Goal: Transaction & Acquisition: Subscribe to service/newsletter

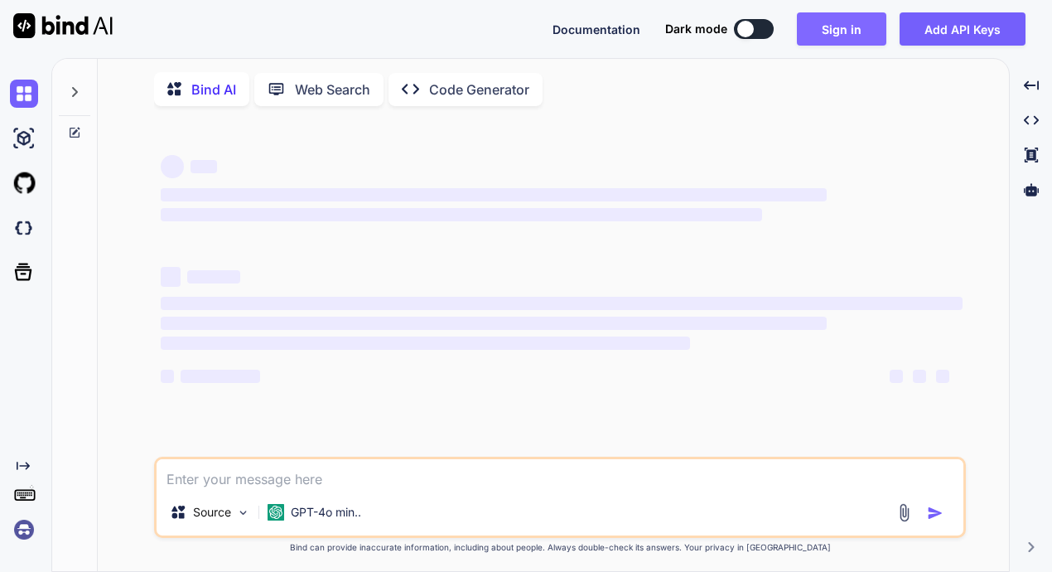
click at [838, 33] on button "Sign in" at bounding box center [841, 28] width 89 height 33
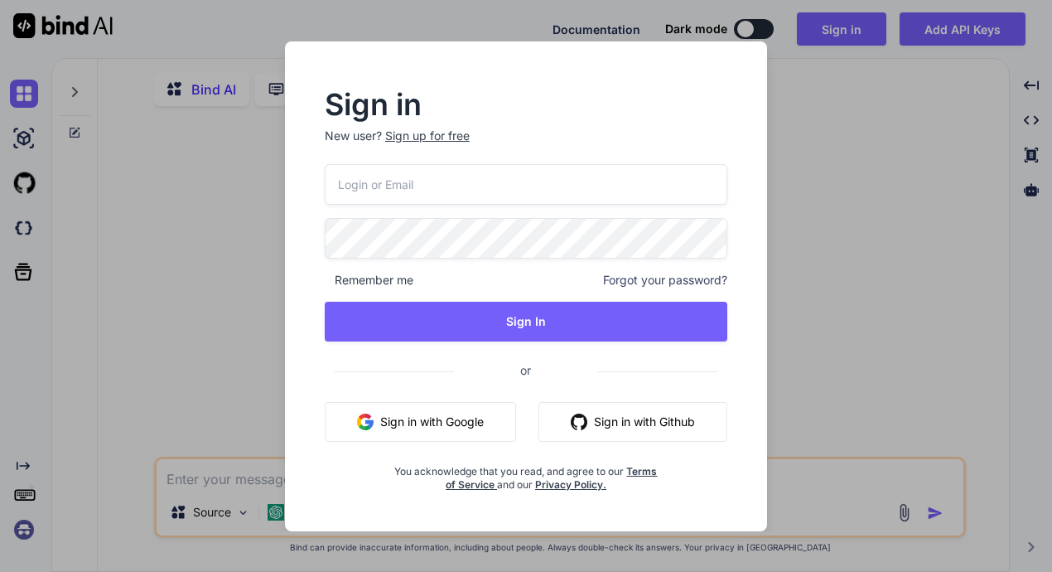
click at [500, 164] on input "email" at bounding box center [526, 184] width 403 height 41
type textarea "x"
paste input "[EMAIL_ADDRESS][DOMAIN_NAME]"
type input "[EMAIL_ADDRESS][DOMAIN_NAME]"
click at [471, 215] on div "[EMAIL_ADDRESS][DOMAIN_NAME] Remember me Forgot your password? Sign In or Sign …" at bounding box center [526, 327] width 403 height 327
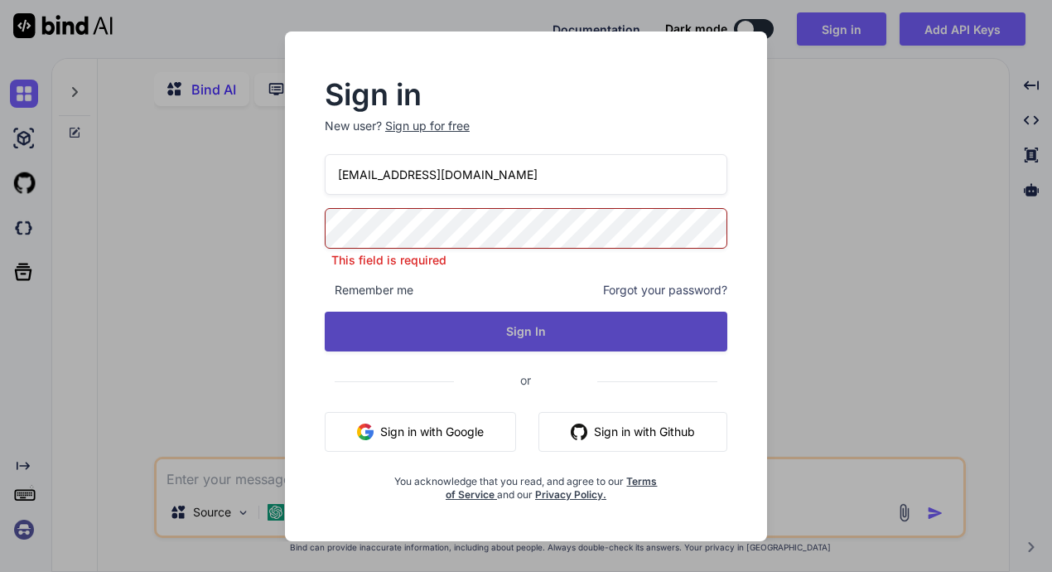
click at [494, 326] on button "Sign In" at bounding box center [526, 332] width 403 height 40
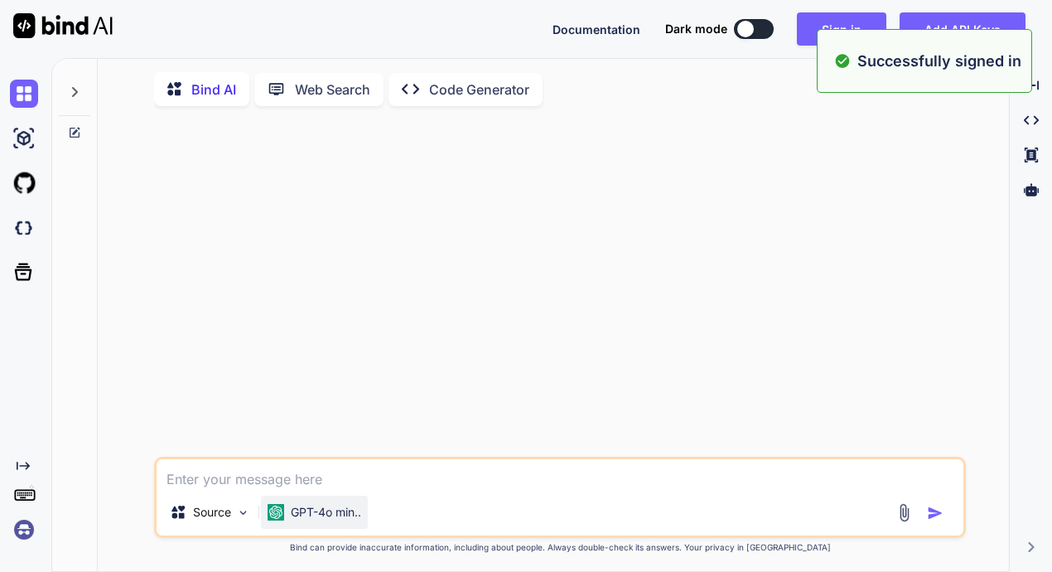
click at [344, 514] on p "GPT-4o min.." at bounding box center [326, 512] width 70 height 17
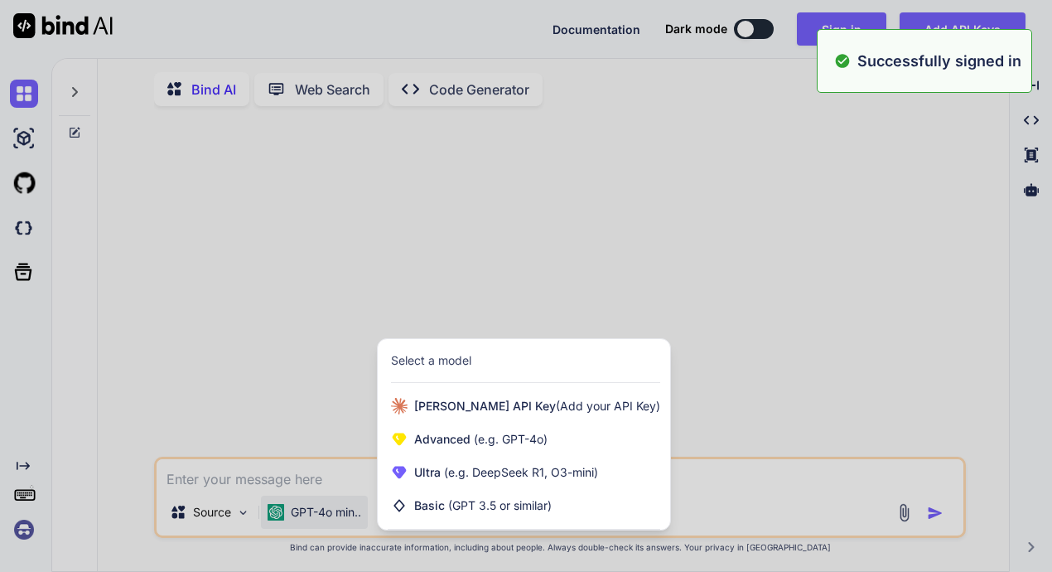
click at [344, 514] on div at bounding box center [526, 286] width 1052 height 572
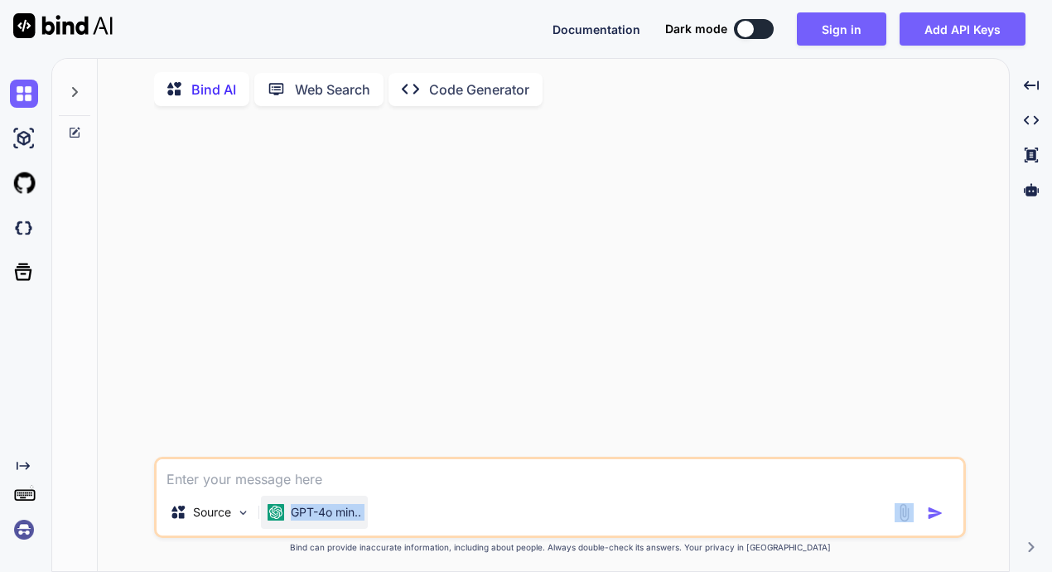
click at [344, 515] on p "GPT-4o min.." at bounding box center [326, 512] width 70 height 17
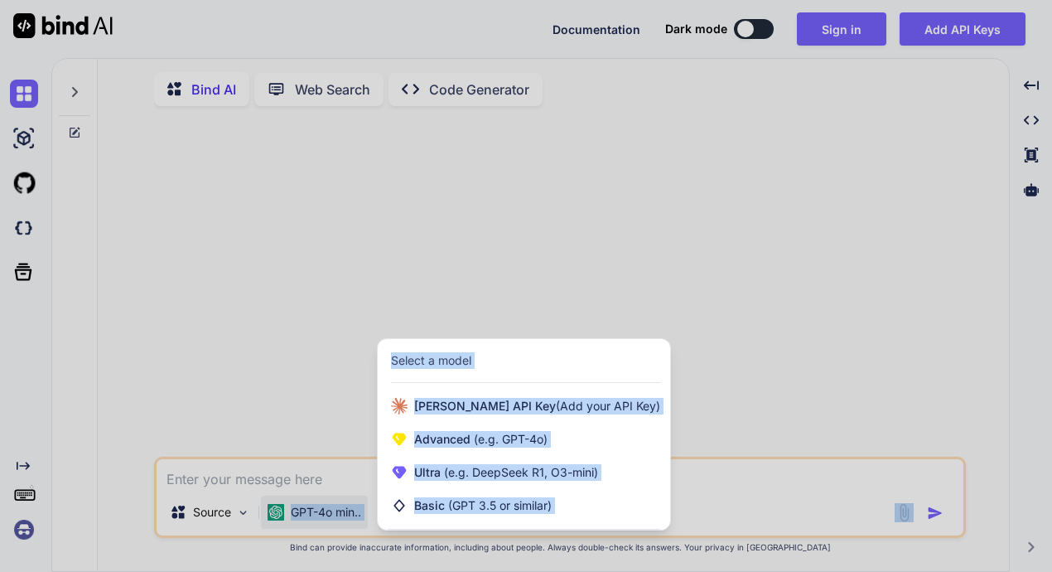
drag, startPoint x: 344, startPoint y: 515, endPoint x: 749, endPoint y: 415, distance: 417.2
click at [749, 415] on div at bounding box center [526, 286] width 1052 height 572
type textarea "x"
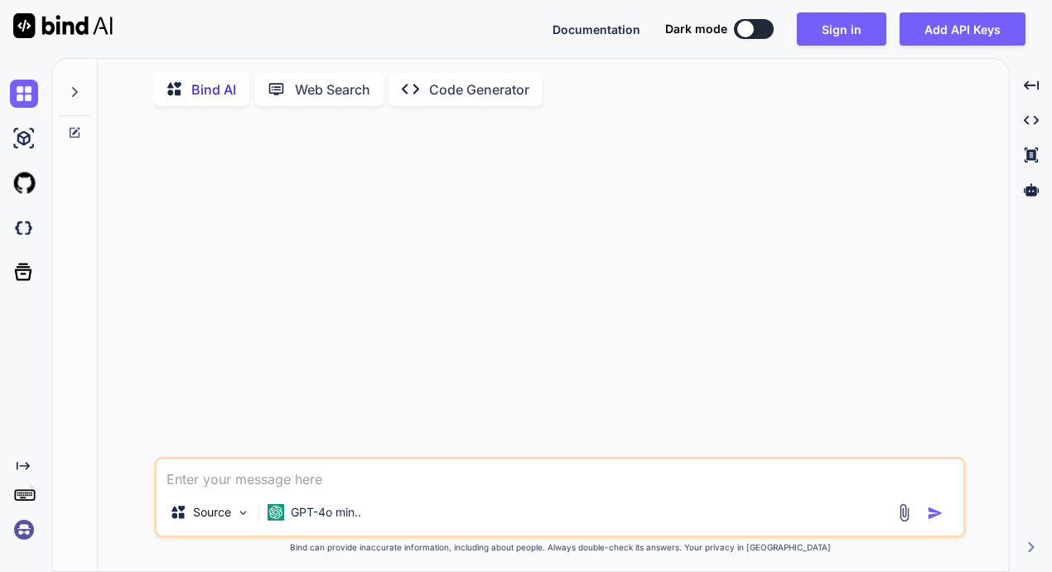
click at [692, 202] on div at bounding box center [561, 287] width 809 height 337
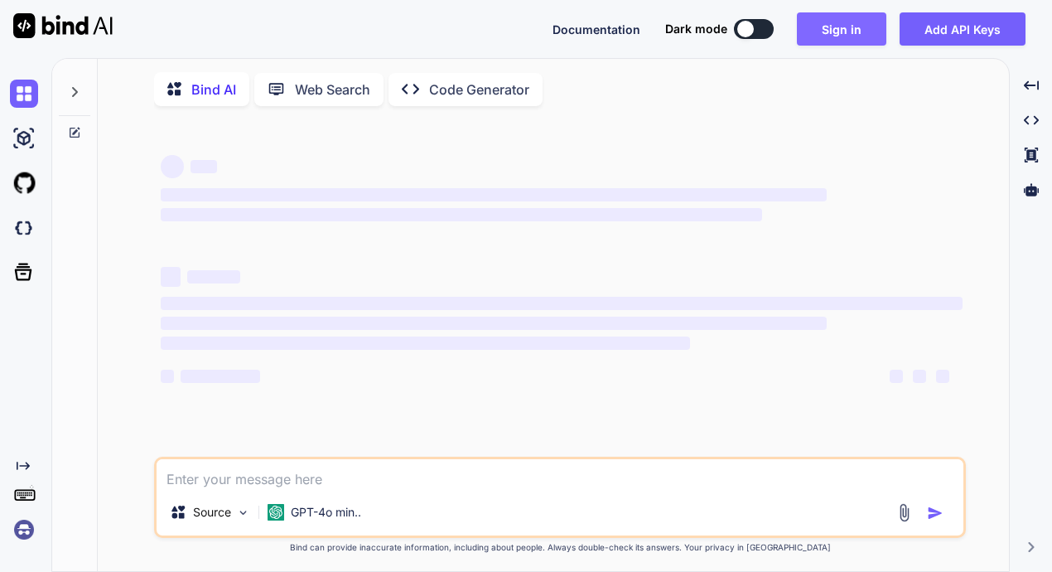
click at [842, 30] on button "Sign in" at bounding box center [841, 28] width 89 height 33
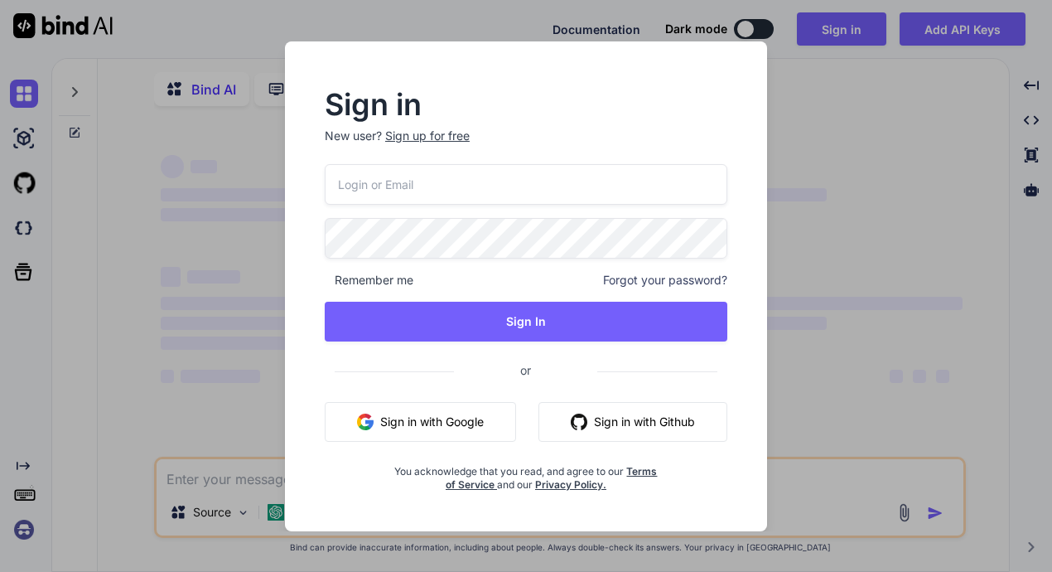
type textarea "x"
click at [476, 180] on input "email" at bounding box center [526, 184] width 403 height 41
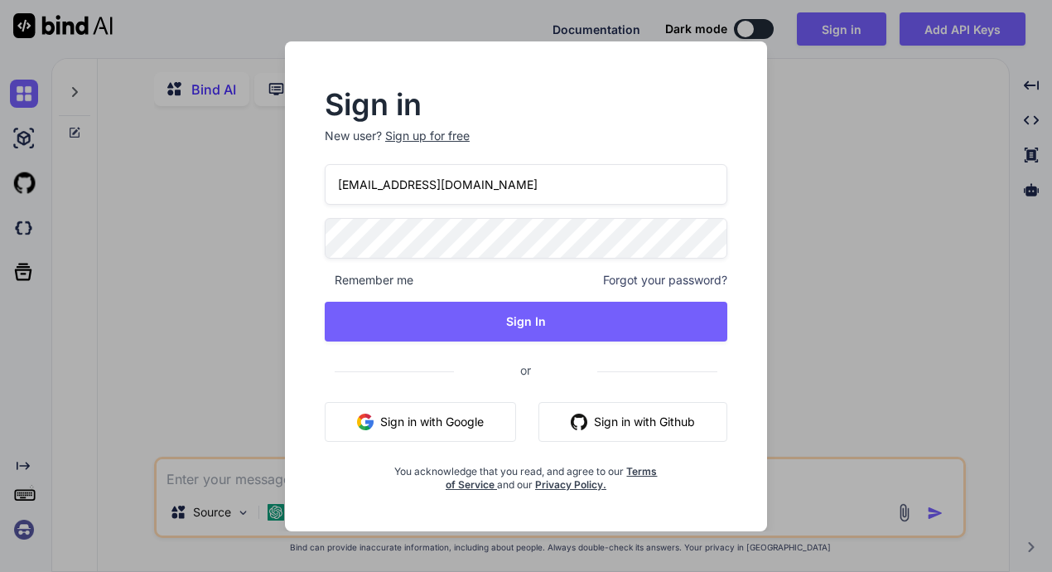
type input "[EMAIL_ADDRESS][DOMAIN_NAME]"
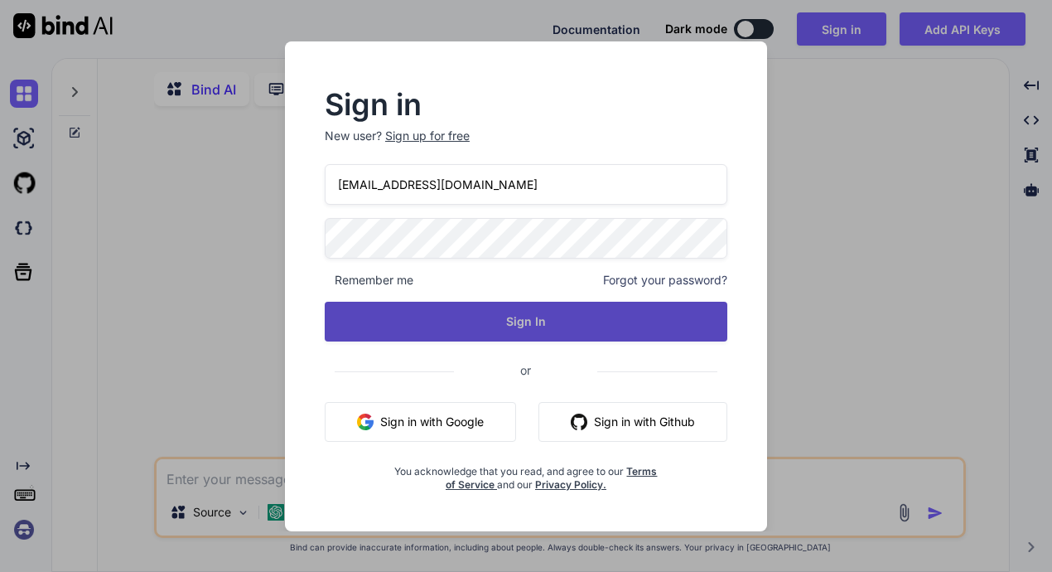
click at [515, 326] on button "Sign In" at bounding box center [526, 322] width 403 height 40
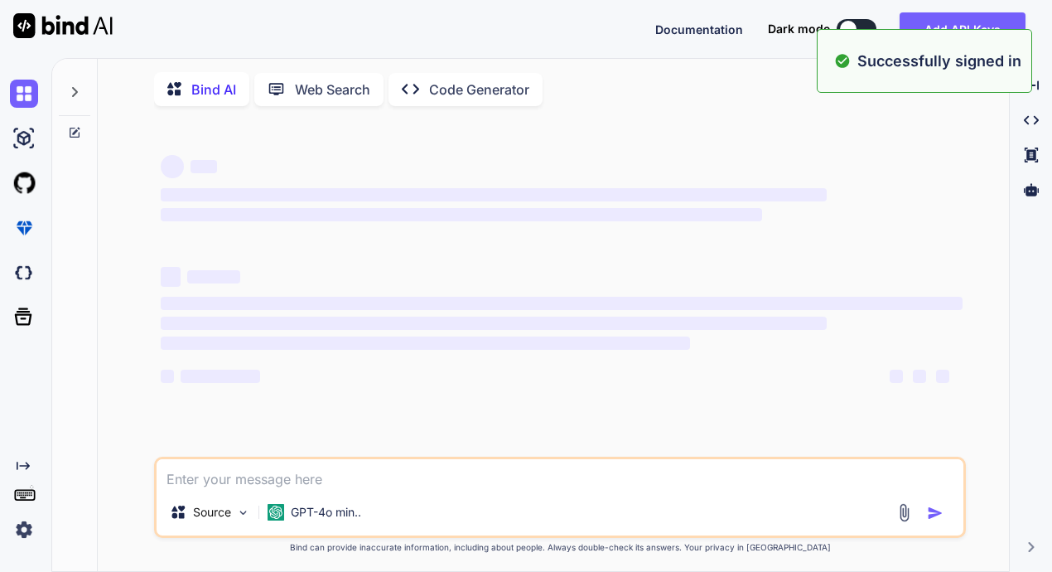
type textarea "x"
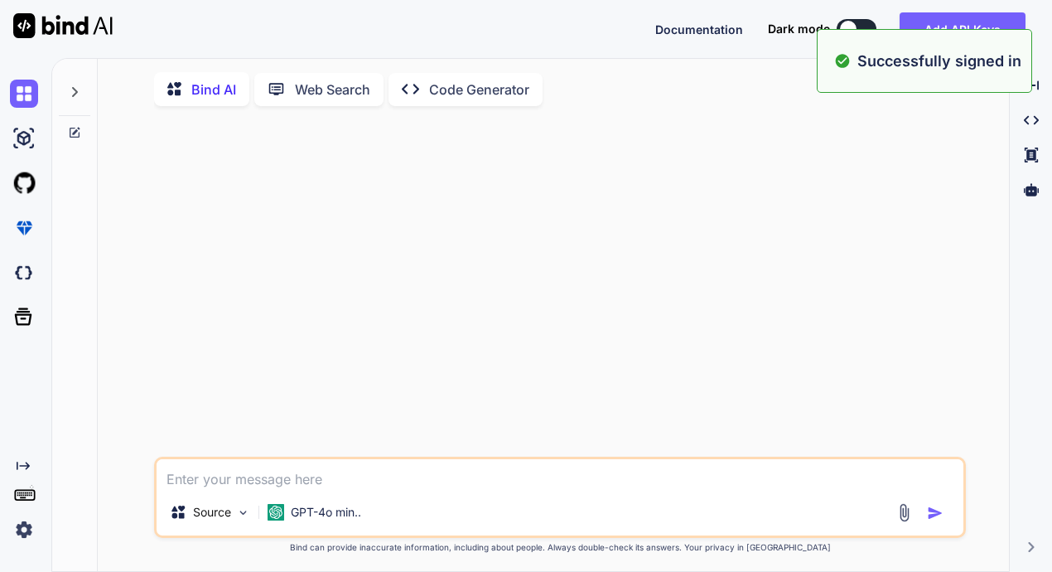
click at [980, 50] on p "Successfully signed in" at bounding box center [940, 61] width 164 height 22
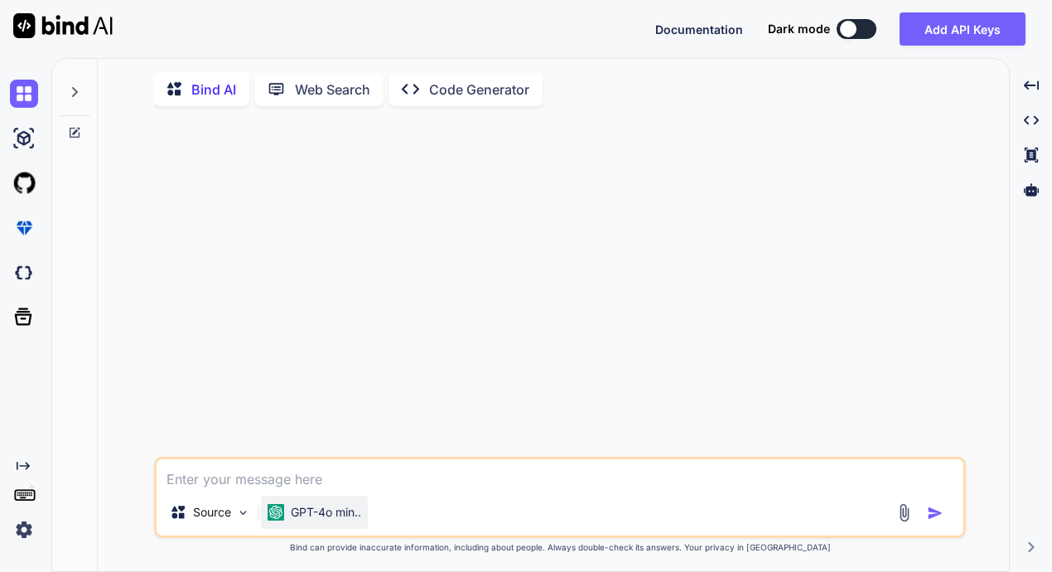
click at [336, 517] on p "GPT-4o min.." at bounding box center [326, 512] width 70 height 17
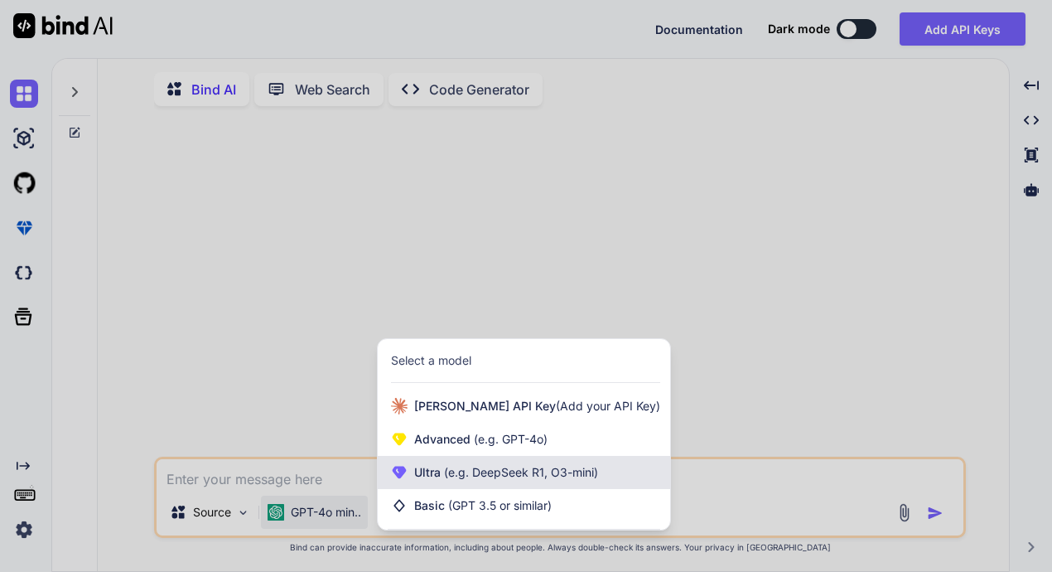
click at [438, 472] on span "Ultra (e.g. DeepSeek R1, O3-mini)" at bounding box center [506, 472] width 184 height 17
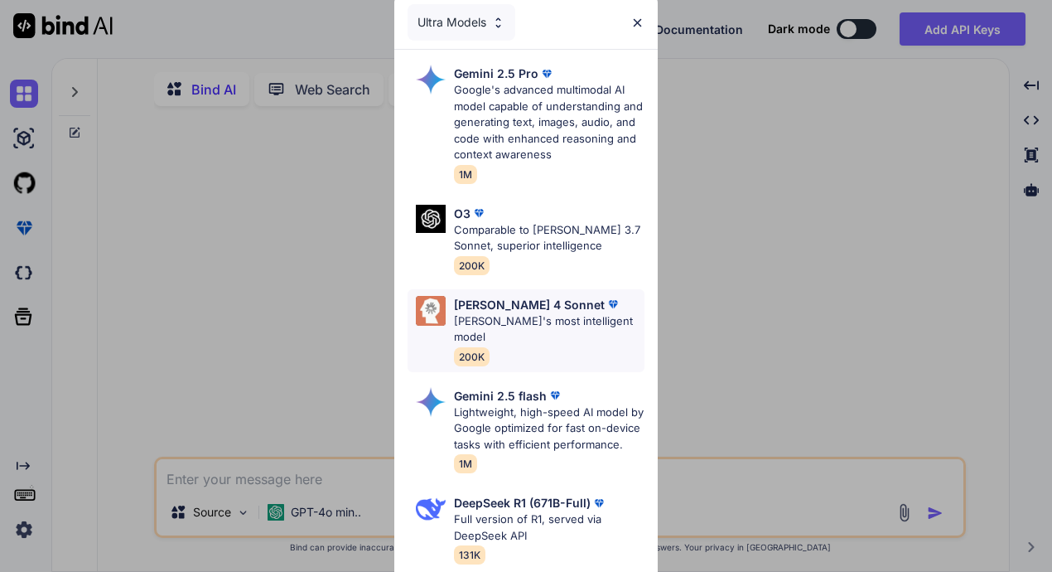
click at [493, 312] on p "Claude 4 Sonnet" at bounding box center [529, 304] width 151 height 17
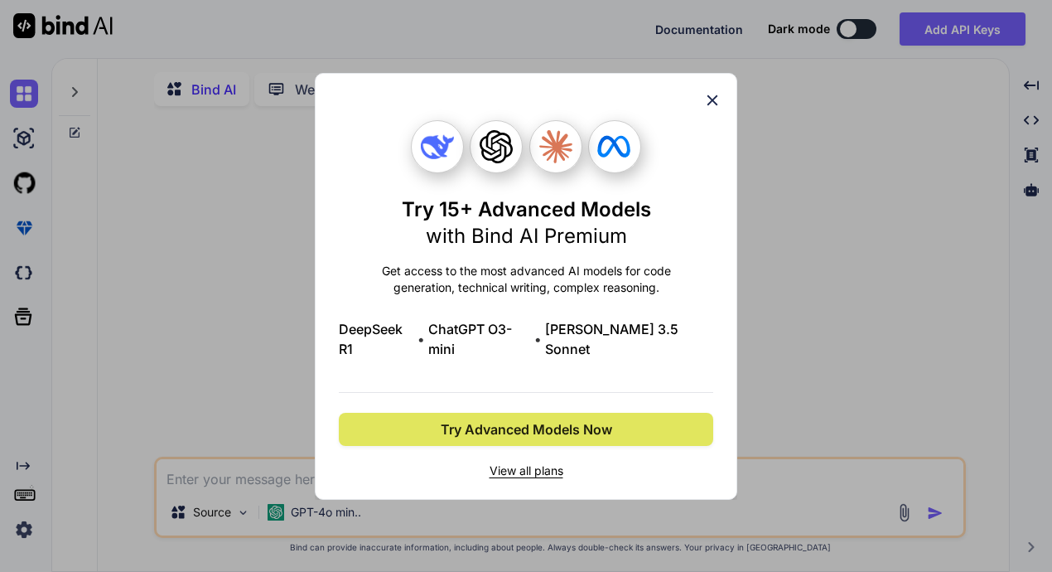
click at [552, 419] on span "Try Advanced Models Now" at bounding box center [527, 429] width 172 height 20
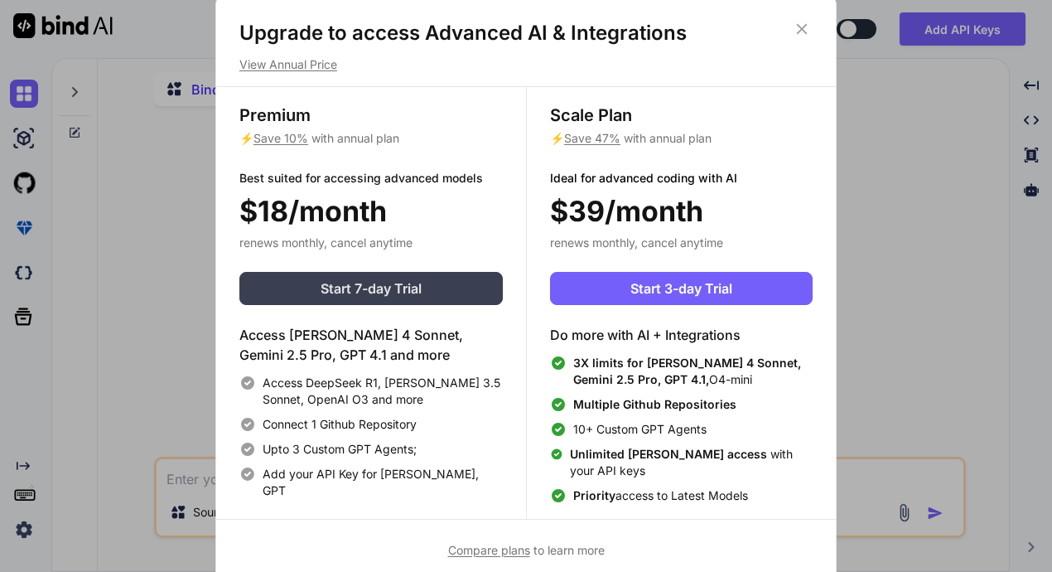
click at [473, 298] on button "Start 7-day Trial" at bounding box center [370, 288] width 263 height 33
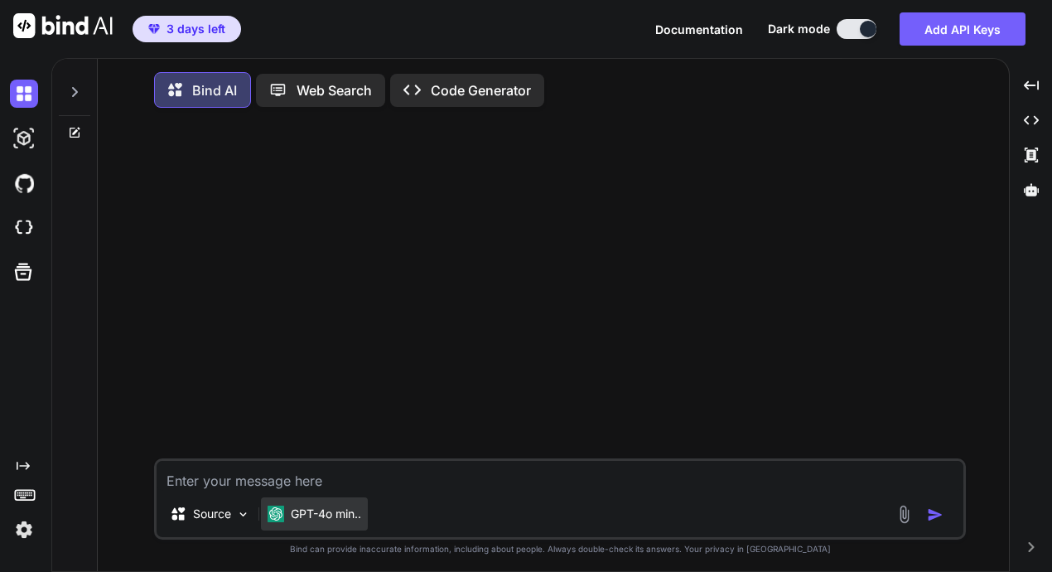
click at [306, 513] on p "GPT-4o min.." at bounding box center [326, 513] width 70 height 17
click at [366, 517] on div "GPT-4o min.." at bounding box center [314, 513] width 107 height 33
click at [365, 517] on div "GPT-4o min.." at bounding box center [314, 513] width 107 height 33
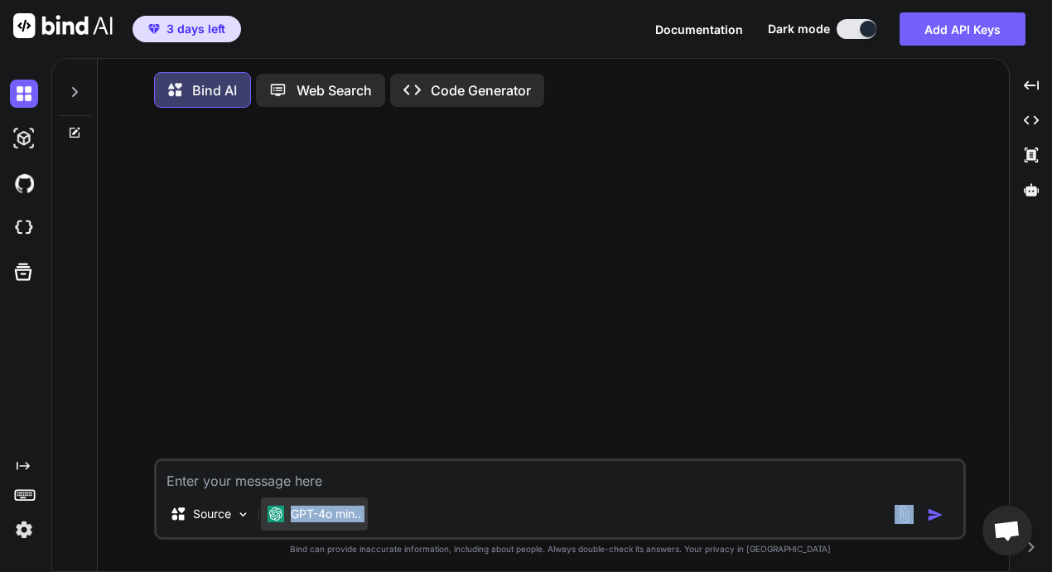
click at [365, 517] on div "GPT-4o min.." at bounding box center [314, 513] width 107 height 33
click at [333, 517] on p "GPT-4o min.." at bounding box center [326, 513] width 70 height 17
click at [332, 517] on p "GPT-4o min.." at bounding box center [326, 513] width 70 height 17
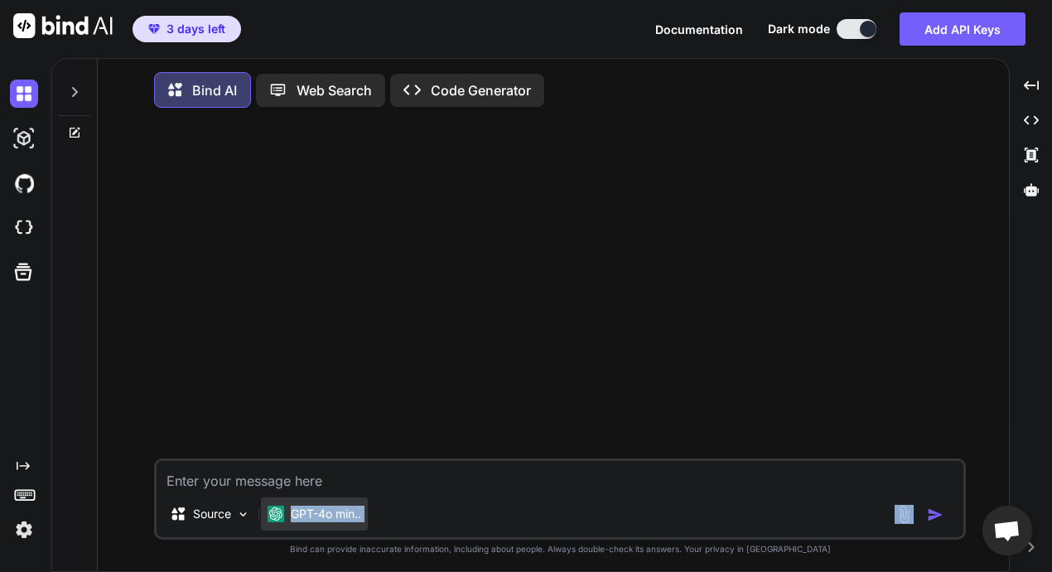
click at [332, 517] on p "GPT-4o min.." at bounding box center [326, 513] width 70 height 17
drag, startPoint x: 332, startPoint y: 517, endPoint x: 416, endPoint y: 500, distance: 85.5
click at [416, 500] on div "Source GPT-4o min.." at bounding box center [560, 498] width 812 height 81
click at [339, 519] on p "GPT-4o min.." at bounding box center [326, 513] width 70 height 17
click at [338, 519] on p "GPT-4o min.." at bounding box center [326, 513] width 70 height 17
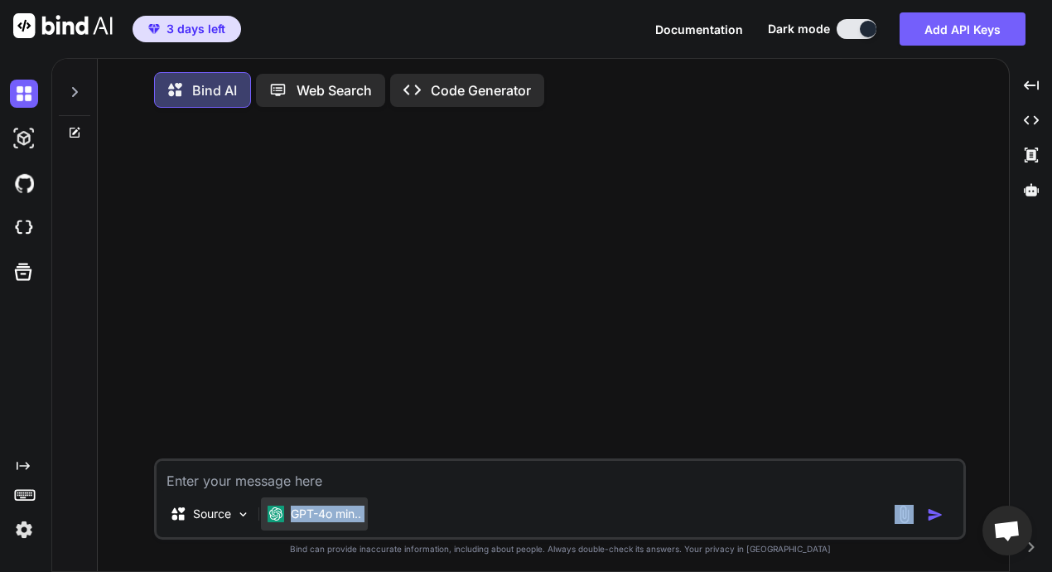
click at [338, 519] on p "GPT-4o min.." at bounding box center [326, 513] width 70 height 17
drag, startPoint x: 338, startPoint y: 519, endPoint x: 480, endPoint y: 500, distance: 143.0
click at [480, 500] on div "Source GPT-4o min.." at bounding box center [560, 498] width 812 height 81
drag, startPoint x: 444, startPoint y: 490, endPoint x: 423, endPoint y: 493, distance: 21.7
click at [445, 490] on textarea at bounding box center [560, 476] width 807 height 30
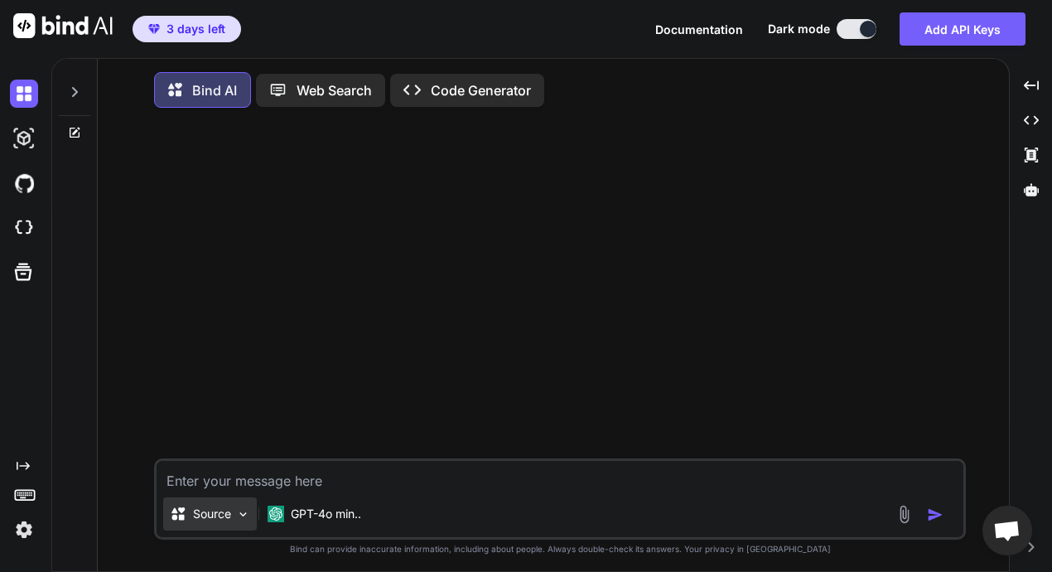
click at [237, 511] on img at bounding box center [243, 514] width 14 height 14
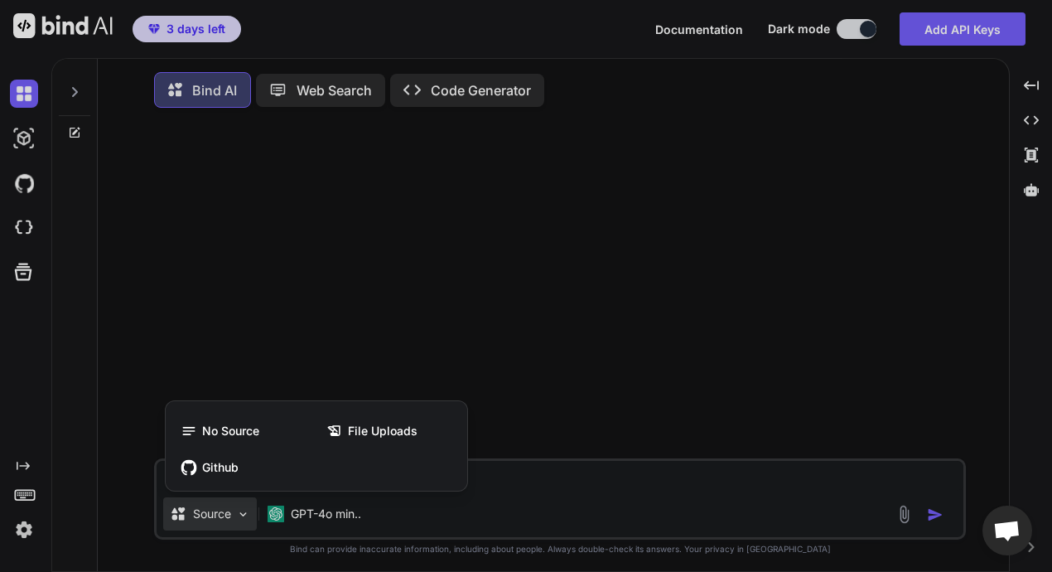
click at [535, 514] on div at bounding box center [526, 286] width 1052 height 572
type textarea "x"
